Goal: Transaction & Acquisition: Purchase product/service

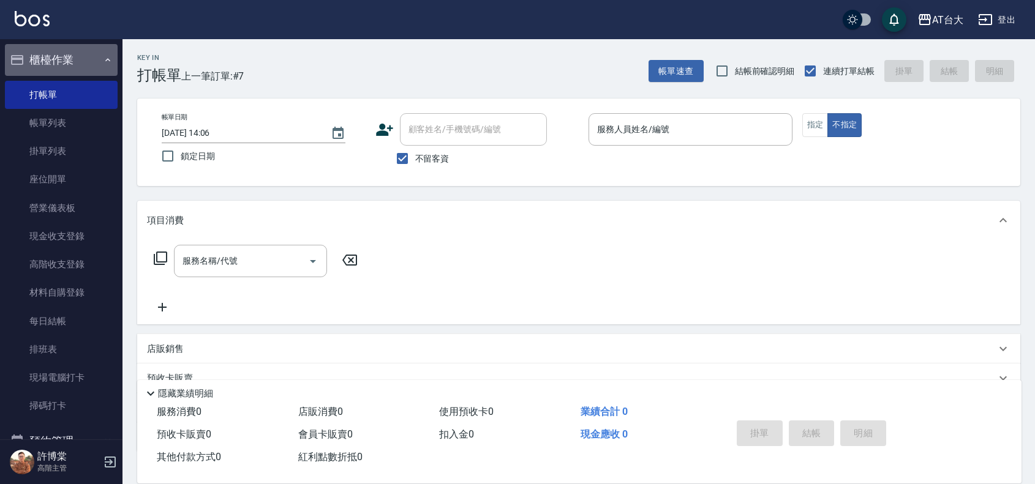
click at [84, 60] on button "櫃檯作業" at bounding box center [61, 60] width 113 height 32
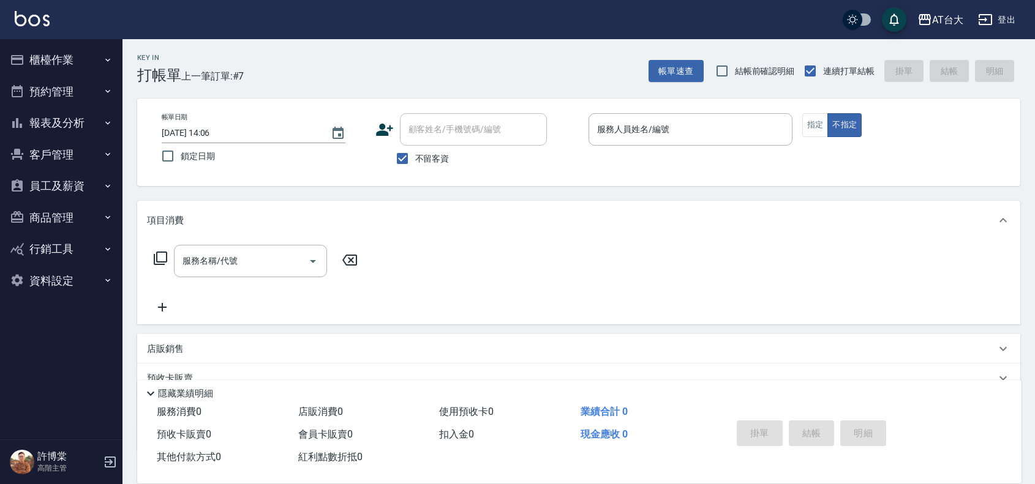
click at [69, 124] on button "報表及分析" at bounding box center [61, 123] width 113 height 32
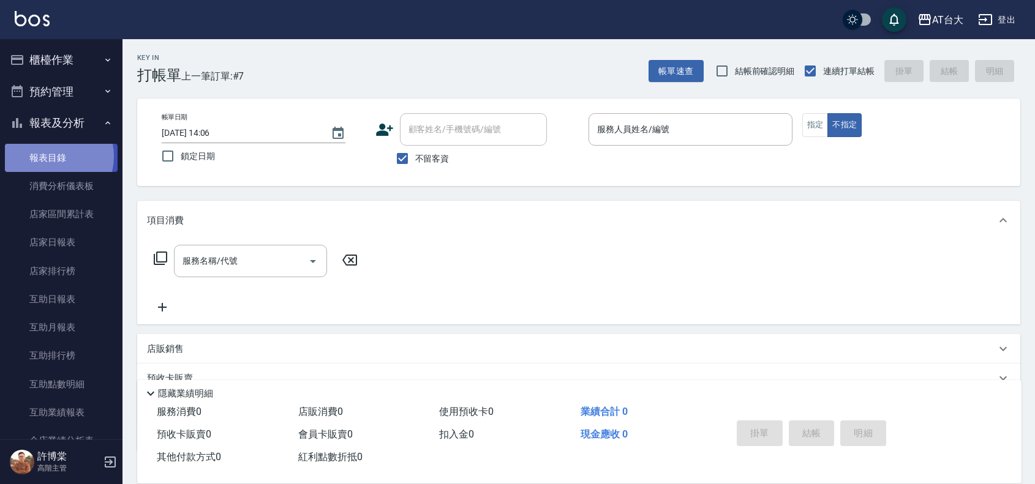
click at [51, 156] on link "報表目錄" at bounding box center [61, 158] width 113 height 28
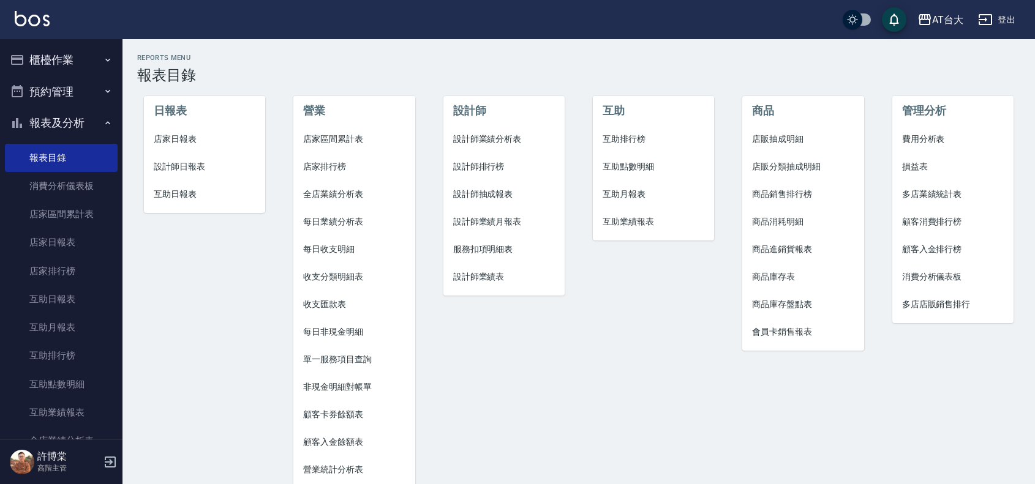
click at [178, 139] on span "店家日報表" at bounding box center [205, 139] width 102 height 13
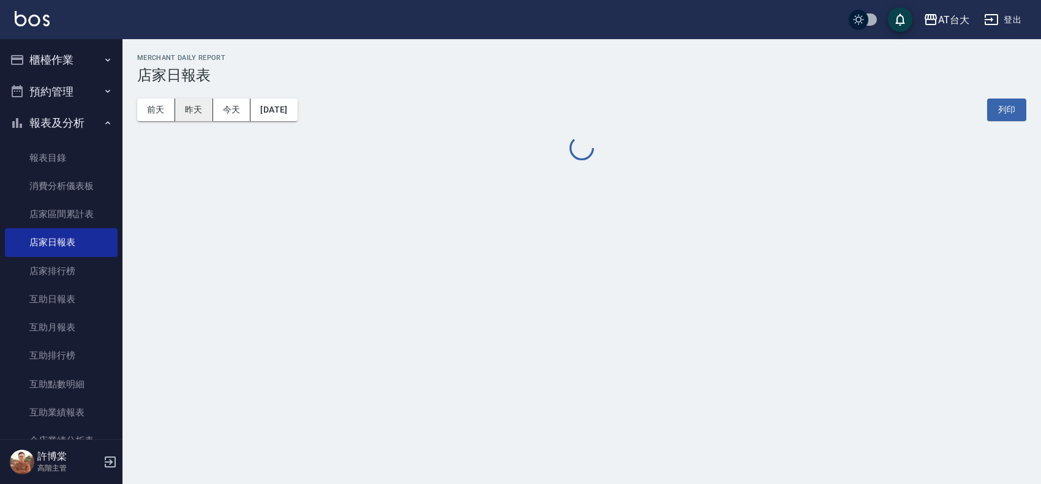
click at [200, 111] on button "昨天" at bounding box center [194, 110] width 38 height 23
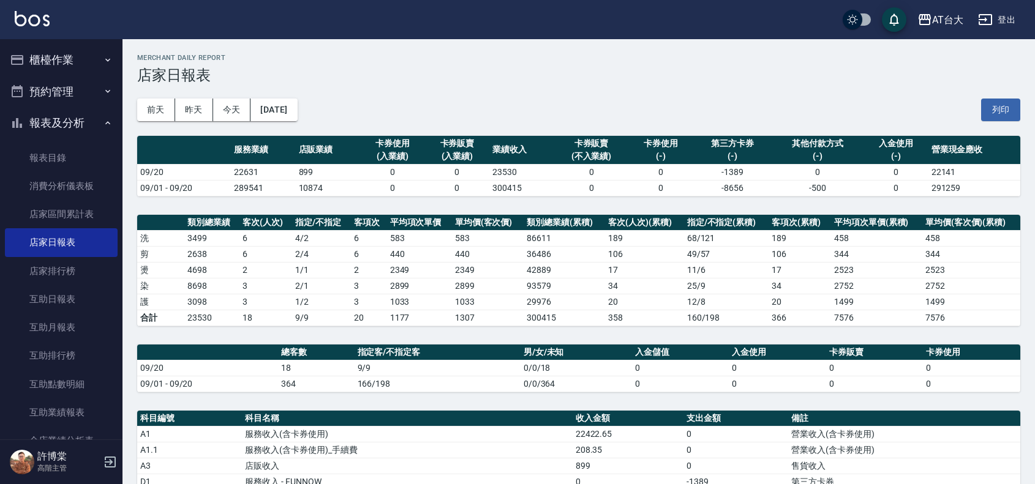
click at [96, 65] on button "櫃檯作業" at bounding box center [61, 60] width 113 height 32
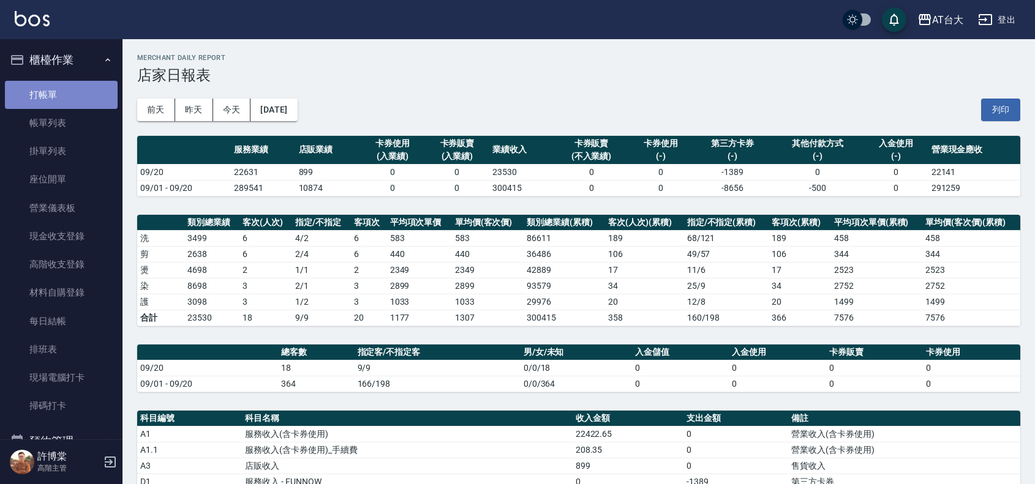
click at [81, 94] on link "打帳單" at bounding box center [61, 95] width 113 height 28
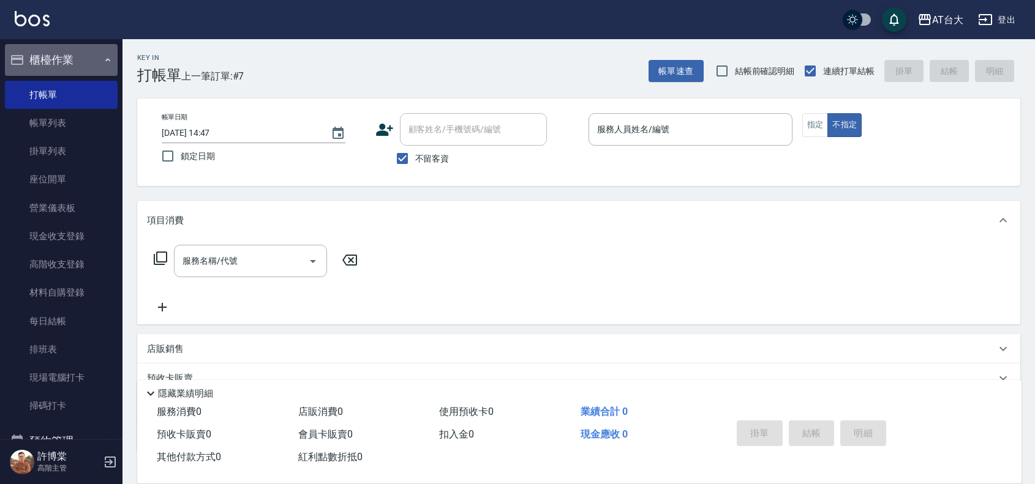
click at [72, 62] on button "櫃檯作業" at bounding box center [61, 60] width 113 height 32
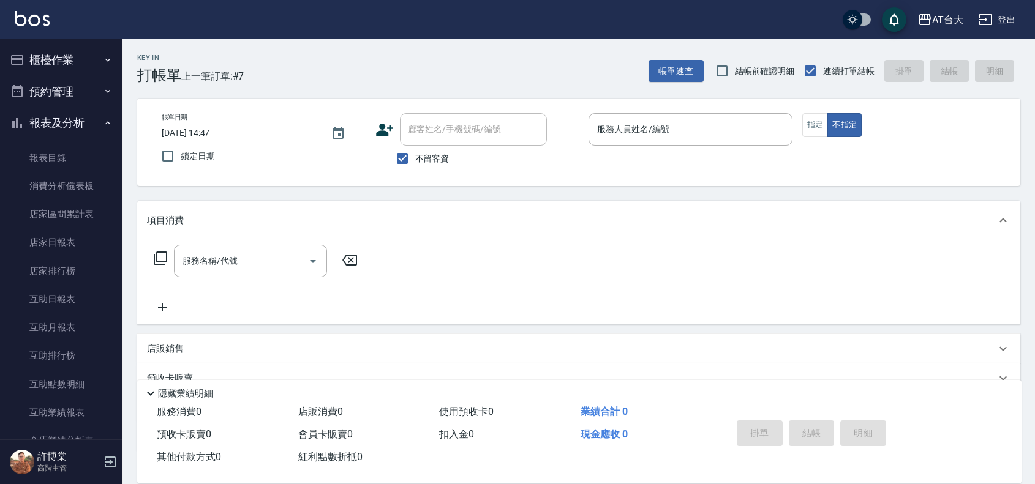
click at [65, 124] on button "報表及分析" at bounding box center [61, 123] width 113 height 32
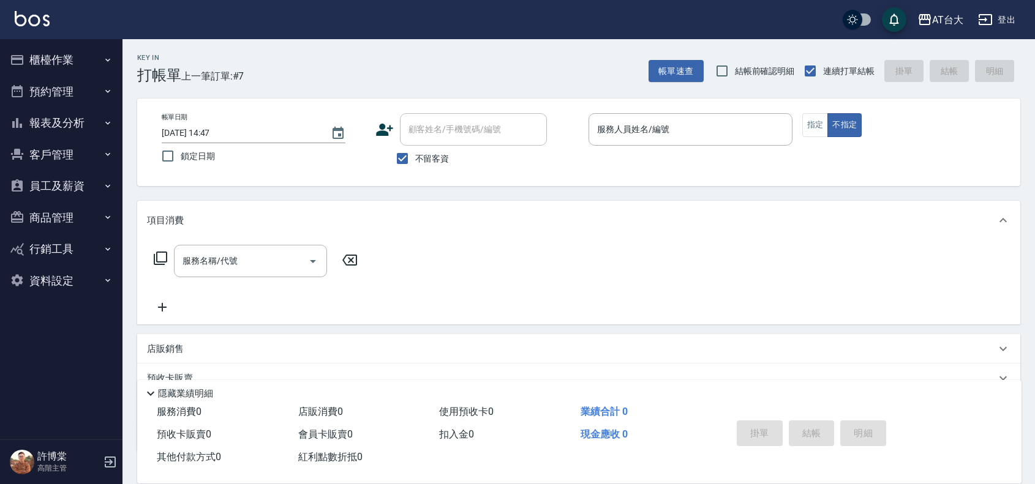
click at [62, 62] on button "櫃檯作業" at bounding box center [61, 60] width 113 height 32
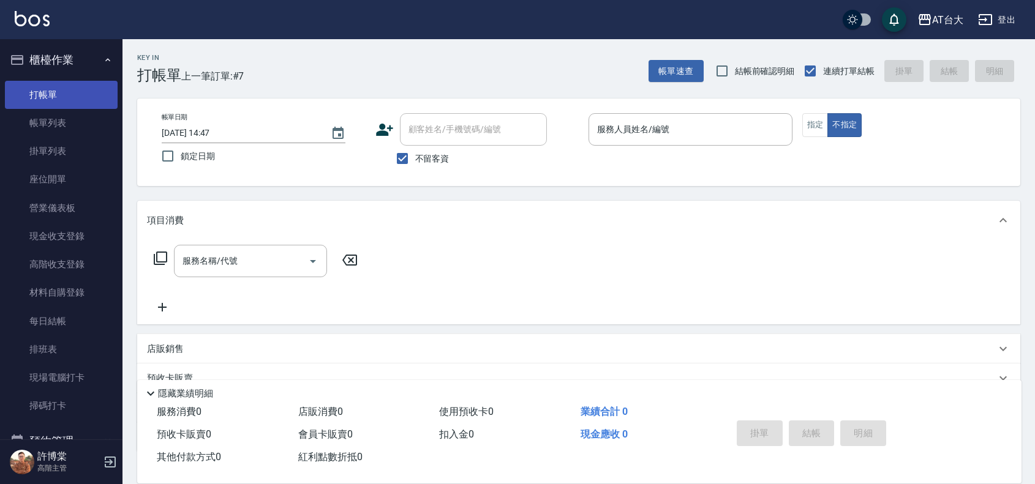
click at [67, 96] on link "打帳單" at bounding box center [61, 95] width 113 height 28
click at [731, 126] on input "服務人員姓名/編號" at bounding box center [690, 129] width 193 height 21
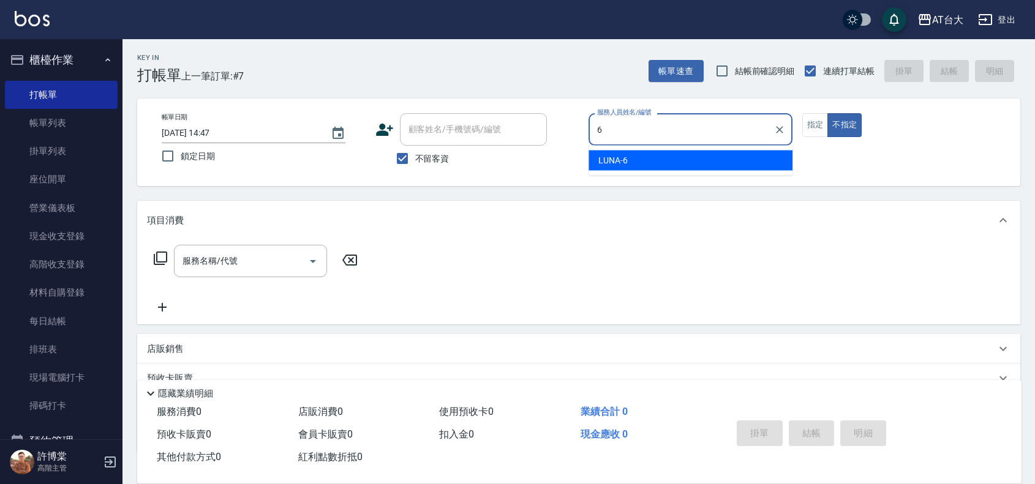
type input "LUNA-6"
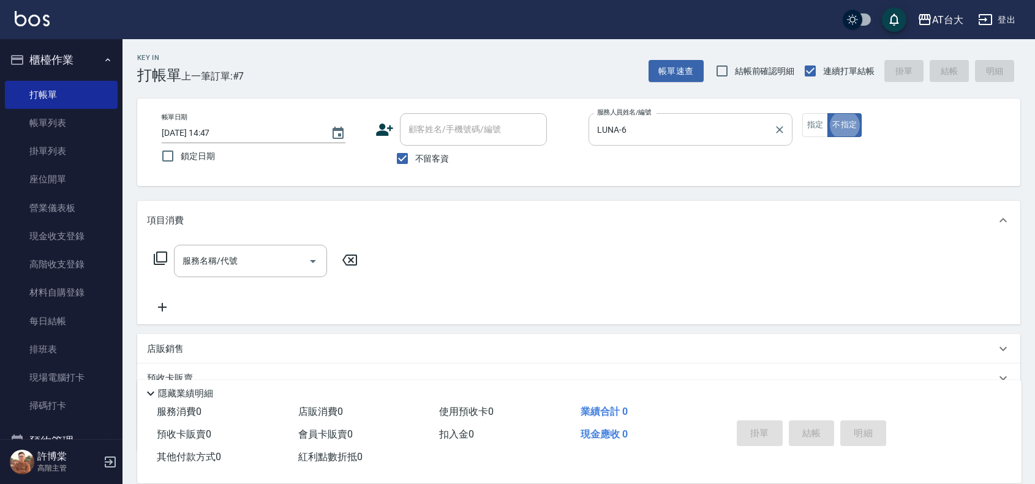
type button "false"
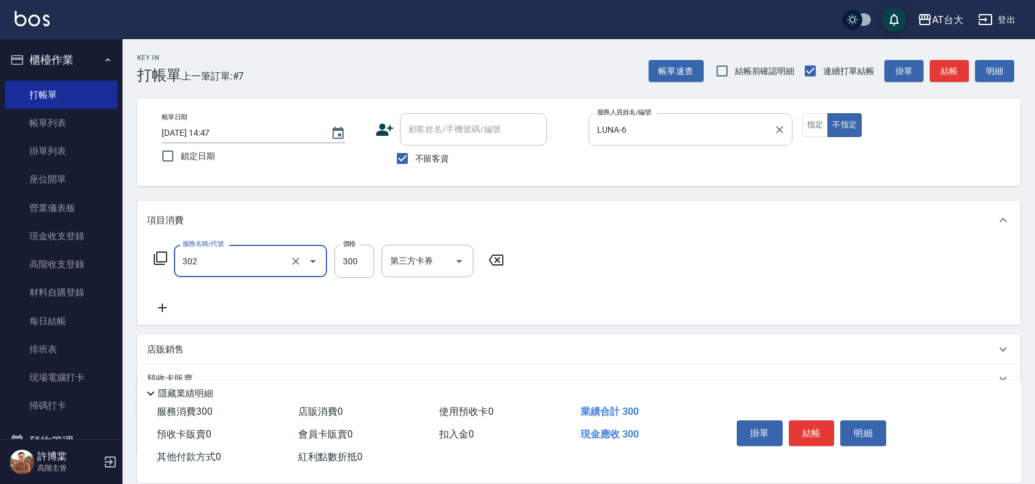
type input "剪髮(302)"
type input "450"
click at [824, 434] on button "結帳" at bounding box center [812, 434] width 46 height 26
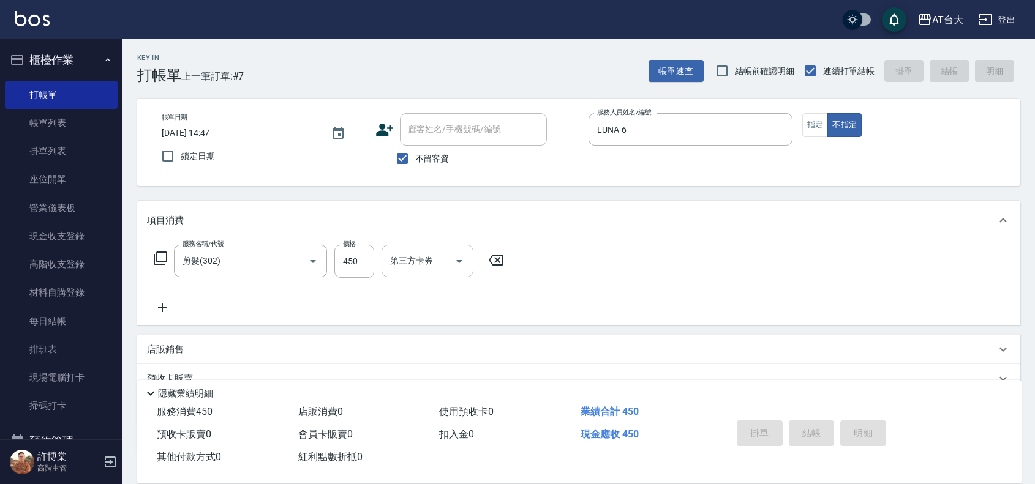
type input "[DATE] 14:50"
